Goal: Transaction & Acquisition: Purchase product/service

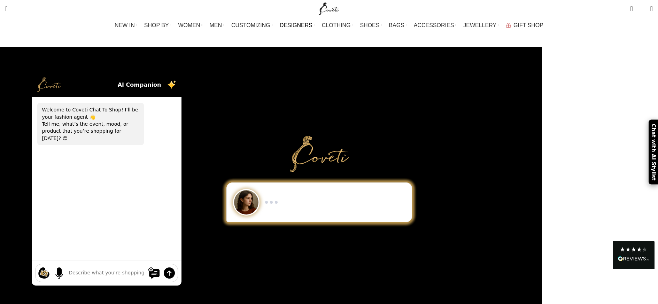
click at [300, 26] on span "DESIGNERS" at bounding box center [296, 25] width 33 height 7
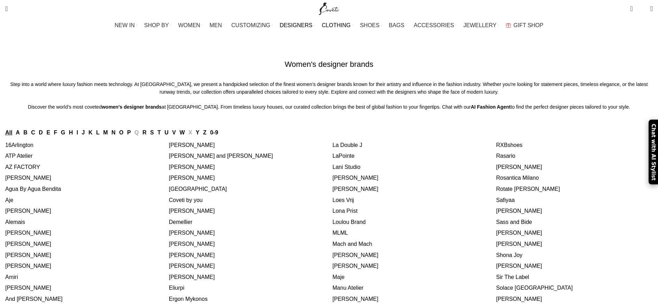
click at [337, 22] on link "CLOTHING" at bounding box center [337, 25] width 31 height 14
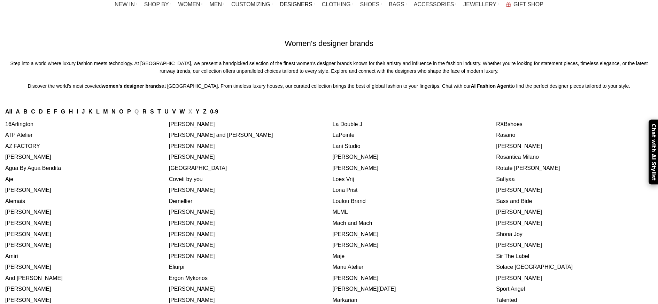
scroll to position [243, 0]
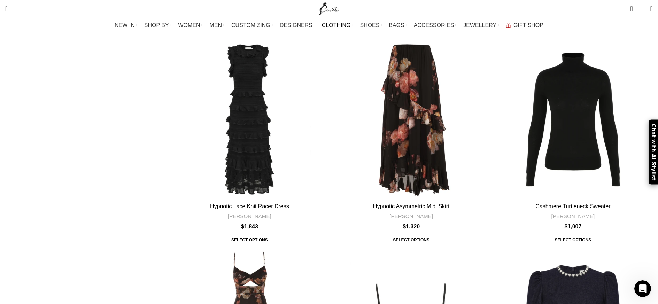
scroll to position [2855, 0]
